Goal: Task Accomplishment & Management: Manage account settings

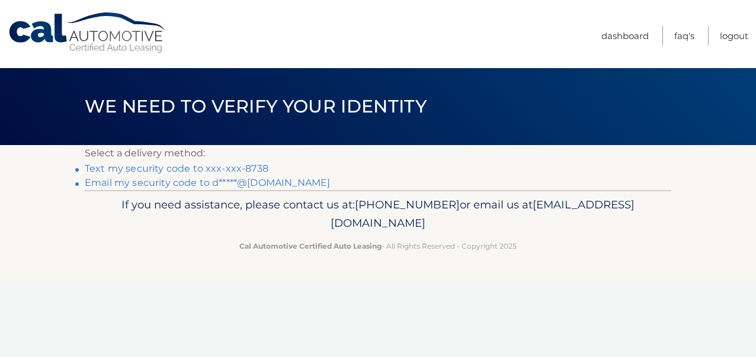
click at [212, 168] on link "Text my security code to xxx-xxx-8738" at bounding box center [177, 168] width 184 height 11
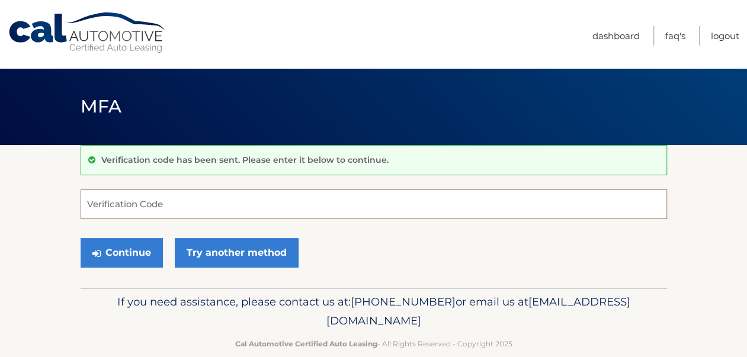
click at [191, 204] on input "Verification Code" at bounding box center [374, 204] width 586 height 30
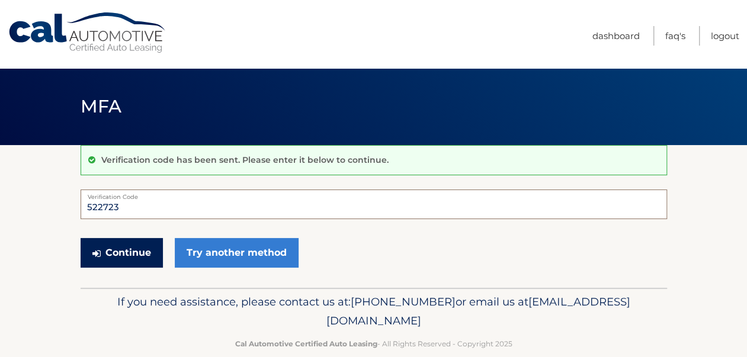
type input "522723"
click at [140, 247] on button "Continue" at bounding box center [122, 253] width 82 height 30
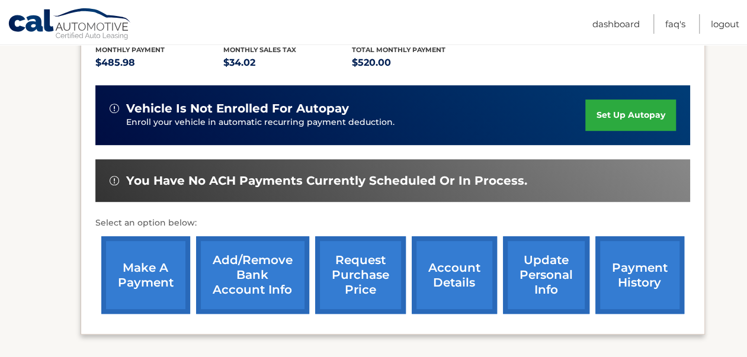
scroll to position [296, 0]
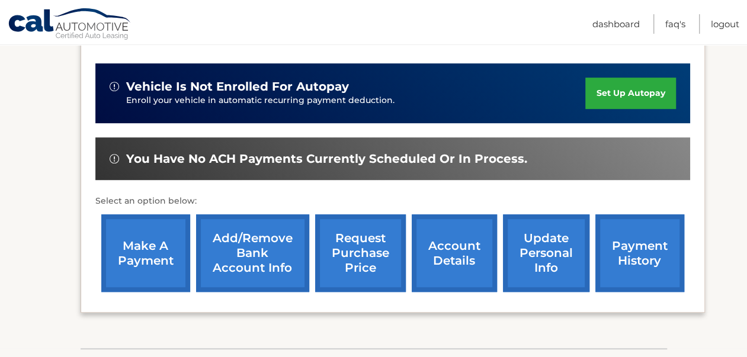
click at [140, 226] on link "make a payment" at bounding box center [145, 253] width 89 height 78
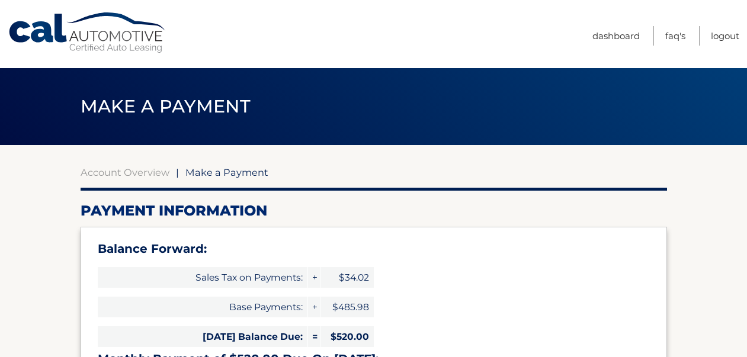
select select "OGM1YmRkODgtNjY3Yi00MTEwLTkwZDctYWYwZjcxYmZhMjVl"
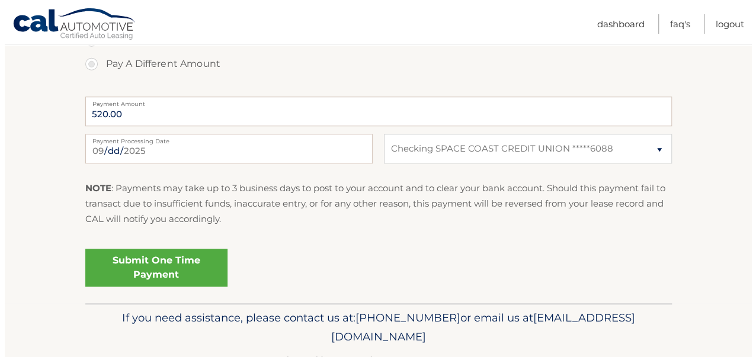
scroll to position [568, 0]
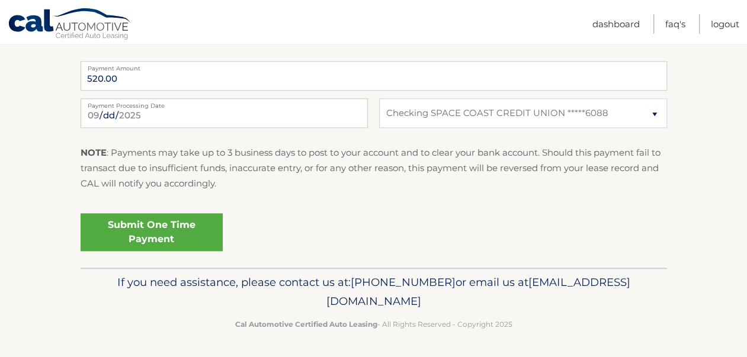
click at [153, 227] on link "Submit One Time Payment" at bounding box center [152, 232] width 142 height 38
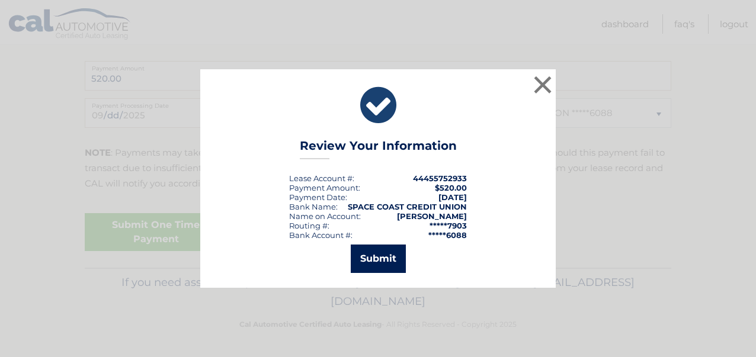
click at [379, 251] on button "Submit" at bounding box center [378, 259] width 55 height 28
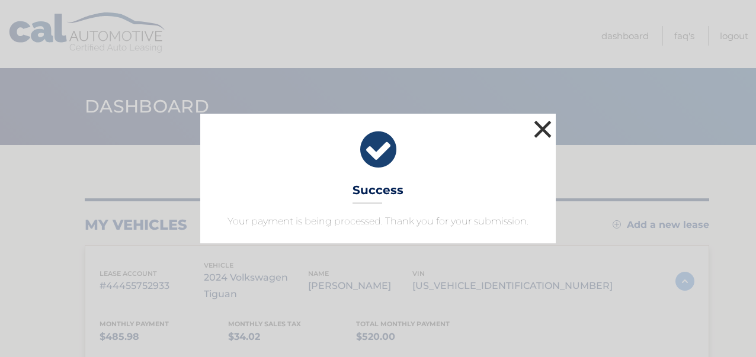
click at [542, 126] on button "×" at bounding box center [543, 129] width 24 height 24
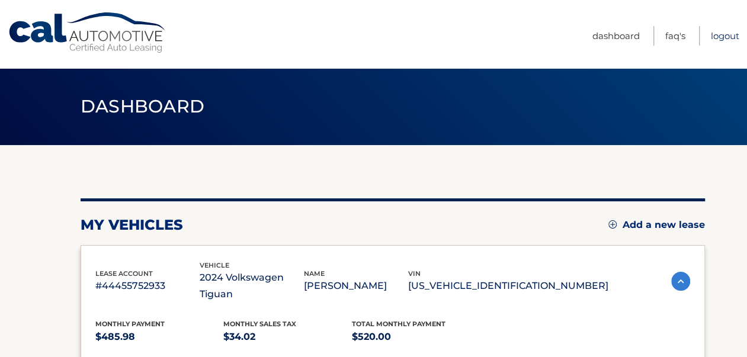
click at [725, 33] on link "Logout" at bounding box center [725, 36] width 28 height 20
